Goal: Transaction & Acquisition: Download file/media

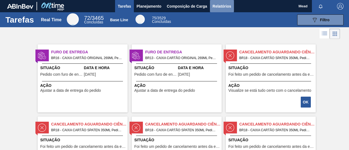
click at [220, 7] on span "Relatórios" at bounding box center [222, 6] width 19 height 7
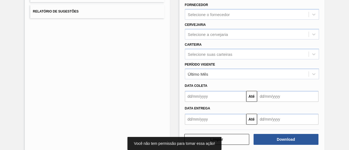
scroll to position [102, 0]
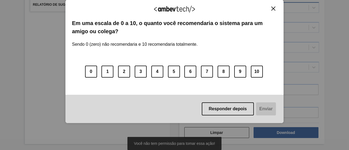
drag, startPoint x: 274, startPoint y: 7, endPoint x: 270, endPoint y: 12, distance: 5.5
click at [274, 7] on img "Close" at bounding box center [274, 9] width 4 height 4
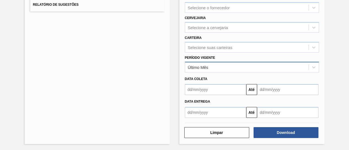
click at [203, 65] on div "Último Mês" at bounding box center [198, 67] width 20 height 5
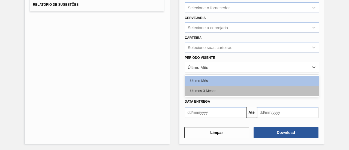
click at [208, 90] on div "Últimos 3 Meses" at bounding box center [252, 91] width 134 height 10
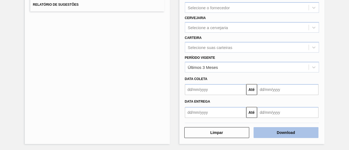
click at [277, 130] on button "Download" at bounding box center [286, 132] width 65 height 11
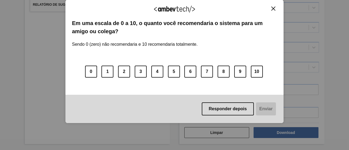
click at [272, 9] on img "Close" at bounding box center [274, 9] width 4 height 4
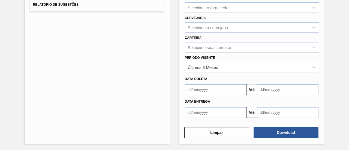
click at [139, 90] on div "Lista de Relatórios Relatório de Pedidos Relatório de Volumes Relatório de Pedi…" at bounding box center [97, 39] width 145 height 210
